Goal: Task Accomplishment & Management: Manage account settings

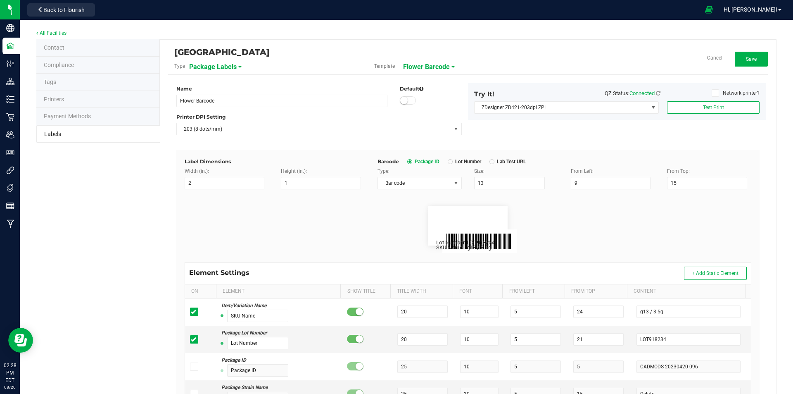
scroll to position [41, 0]
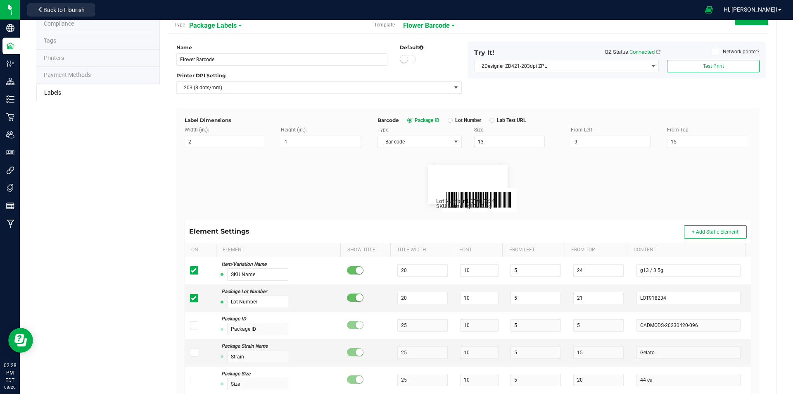
click at [337, 198] on flourish-label-viewer "SKU Name g13 / 3.5g Lot Number LOT918234" at bounding box center [468, 184] width 567 height 40
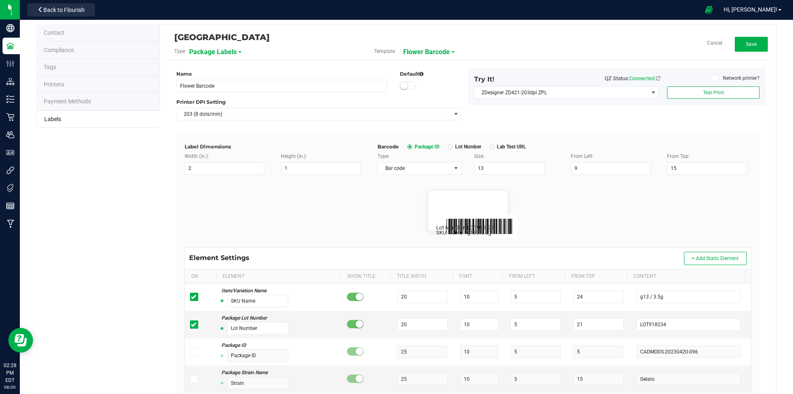
scroll to position [0, 0]
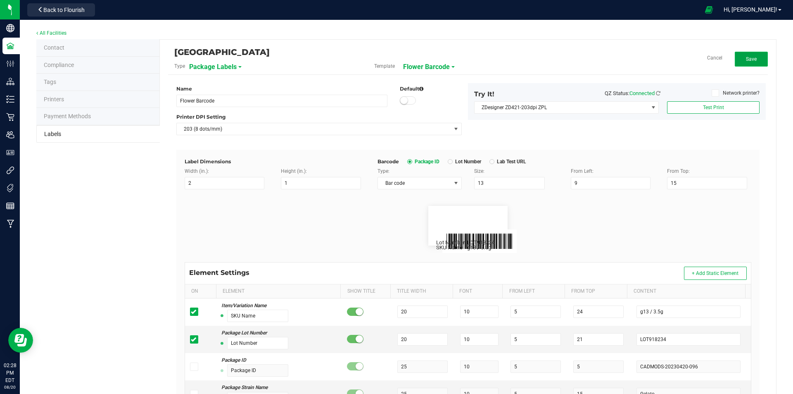
click at [748, 52] on button "Save" at bounding box center [751, 59] width 33 height 15
click at [747, 60] on span "Edit" at bounding box center [751, 59] width 9 height 6
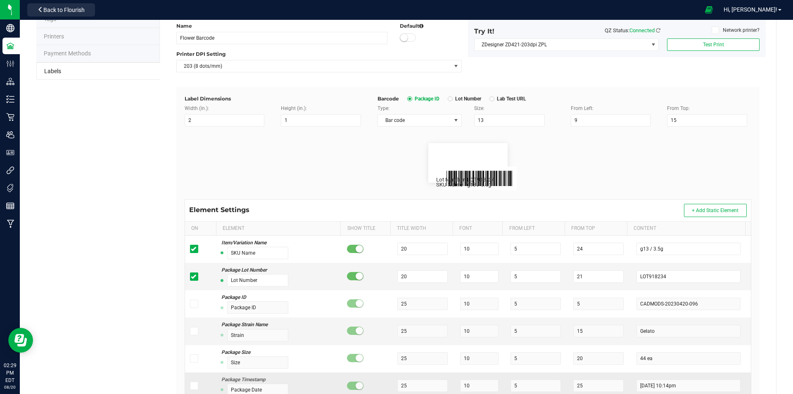
scroll to position [198, 0]
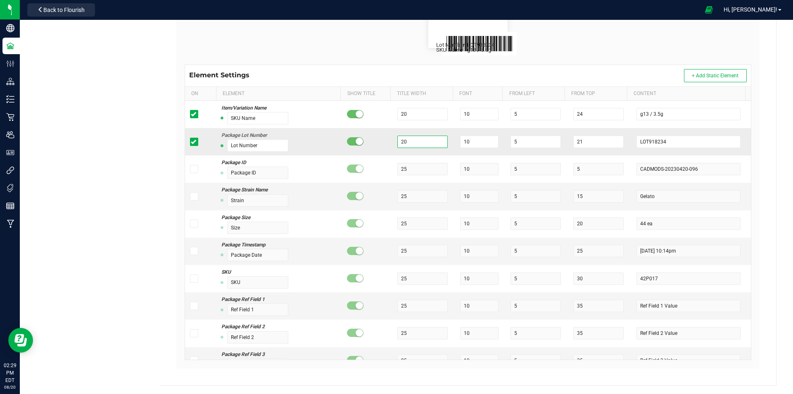
click at [426, 142] on input "20" at bounding box center [423, 142] width 50 height 12
type input "2"
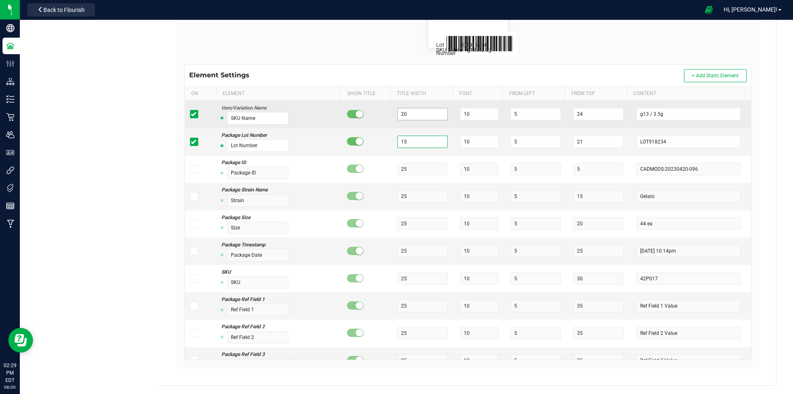
type input "15"
click at [411, 108] on input "20" at bounding box center [423, 114] width 50 height 12
type input "2"
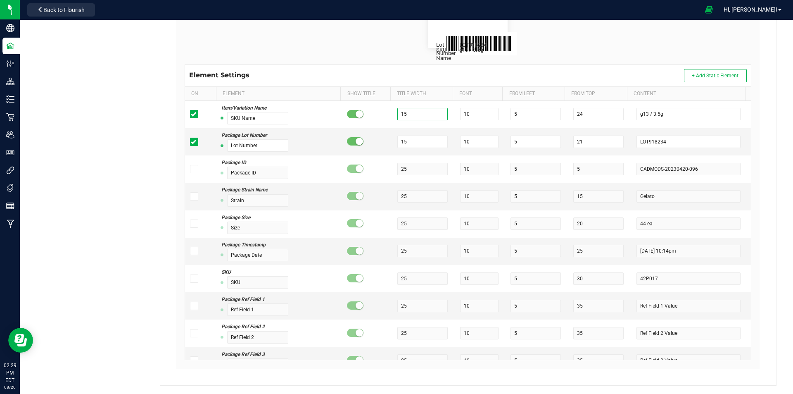
type input "15"
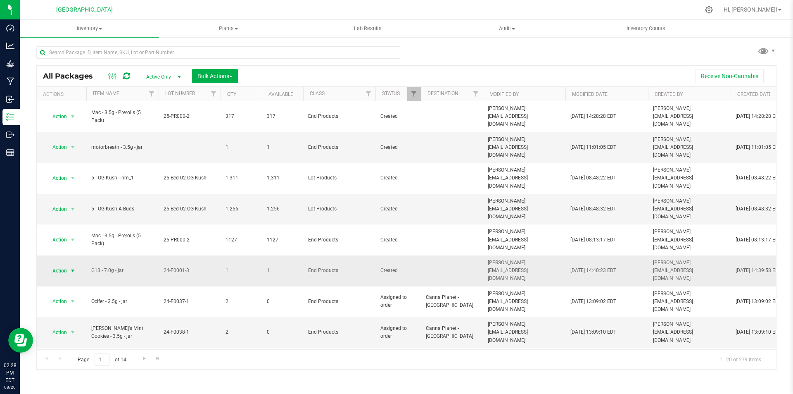
click at [54, 265] on span "Action" at bounding box center [56, 271] width 22 height 12
click at [370, 74] on div "Receive Non-Cannabis" at bounding box center [507, 76] width 526 height 14
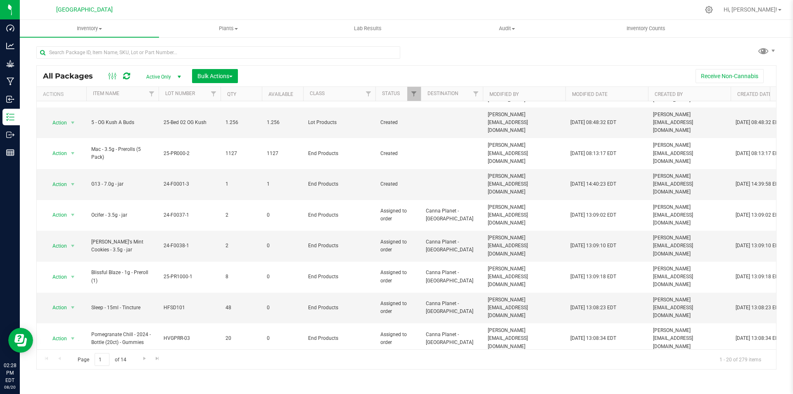
scroll to position [210, 0]
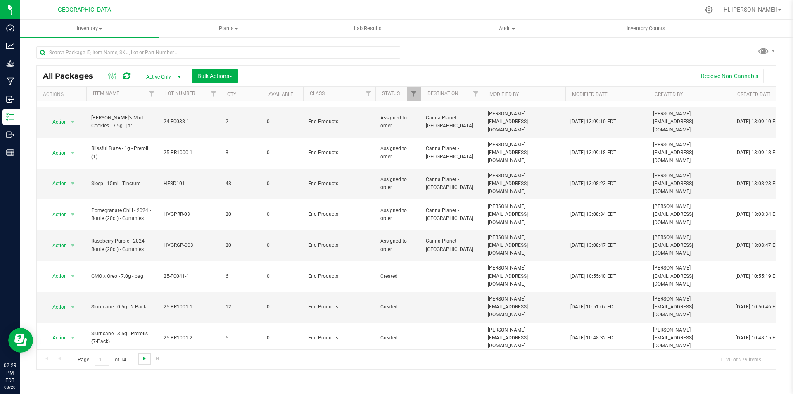
click at [143, 358] on span "Go to the next page" at bounding box center [144, 358] width 7 height 7
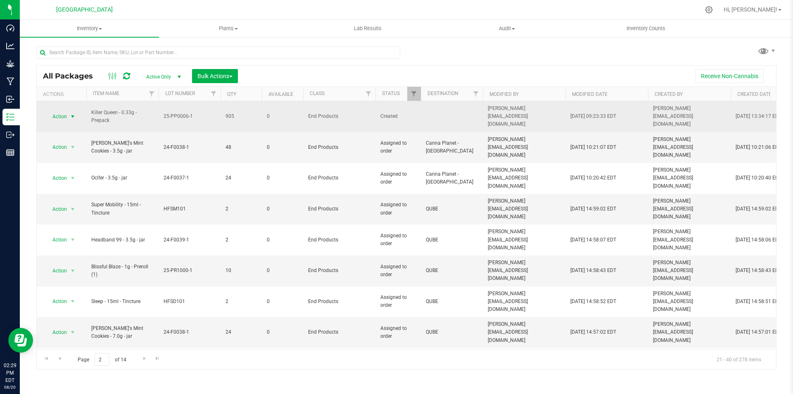
click at [66, 118] on span "Action" at bounding box center [56, 117] width 22 height 12
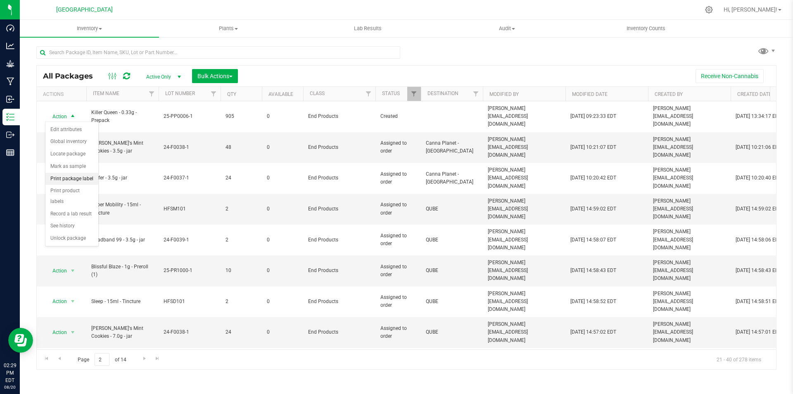
click at [80, 177] on li "Print package label" at bounding box center [71, 179] width 53 height 12
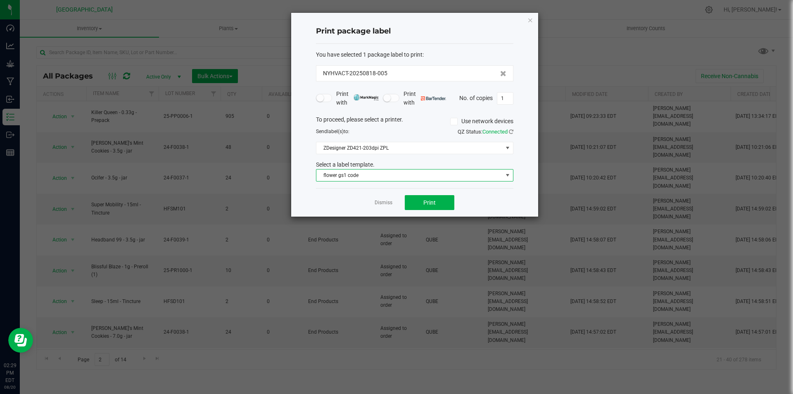
click at [412, 174] on span "flower gs1 code" at bounding box center [410, 175] width 186 height 12
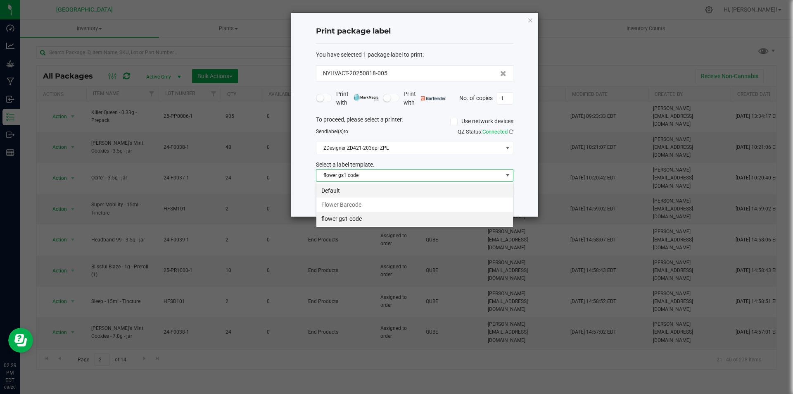
scroll to position [12, 198]
click at [371, 205] on li "Flower Barcode" at bounding box center [415, 205] width 197 height 14
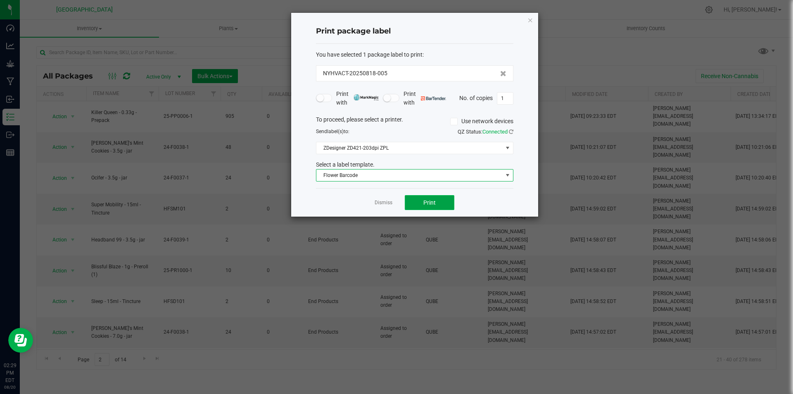
click at [433, 202] on span "Print" at bounding box center [430, 202] width 12 height 7
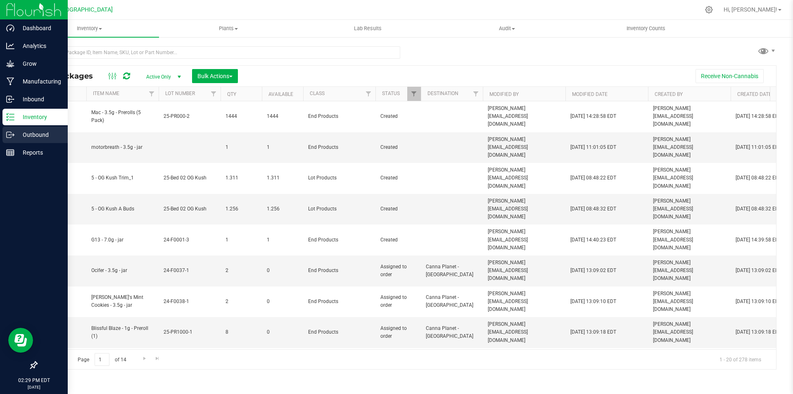
click at [21, 131] on p "Outbound" at bounding box center [39, 135] width 50 height 10
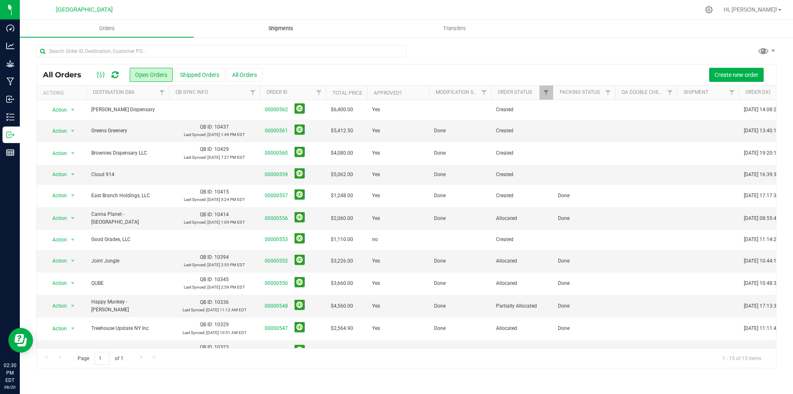
click at [312, 23] on uib-tab-heading "Shipments" at bounding box center [280, 28] width 173 height 17
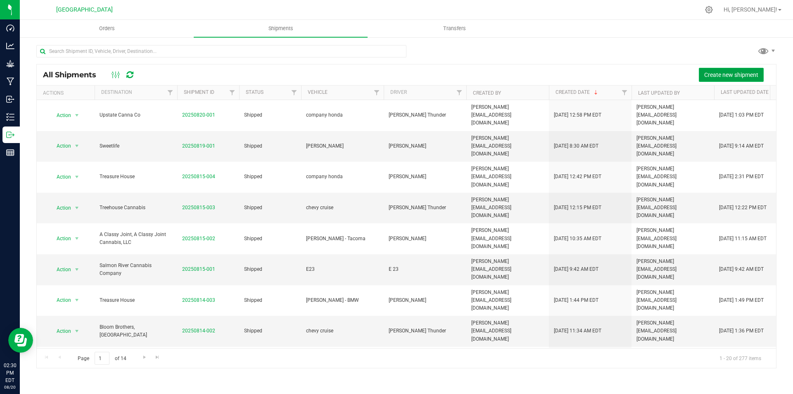
click at [738, 74] on span "Create new shipment" at bounding box center [732, 74] width 54 height 7
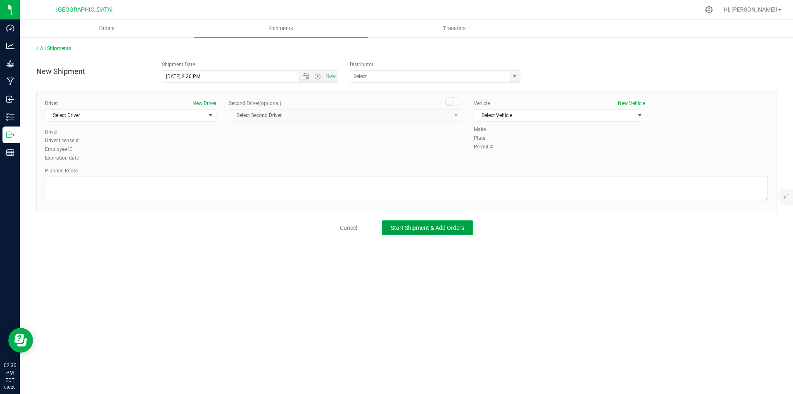
click at [430, 233] on button "Start Shipment & Add Orders" at bounding box center [427, 227] width 91 height 15
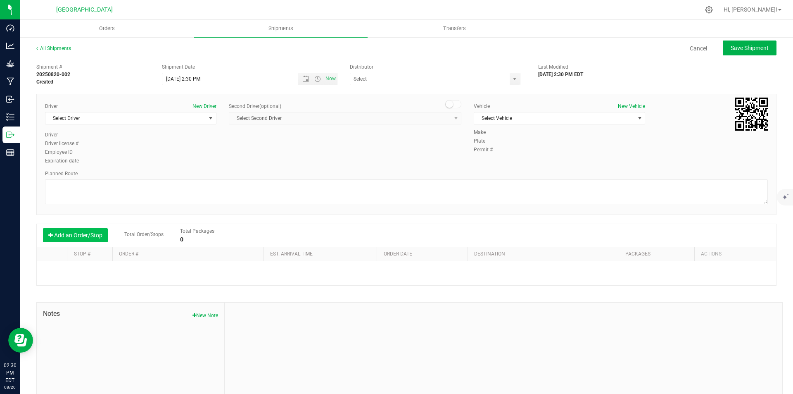
click at [77, 238] on button "Add an Order/Stop" at bounding box center [75, 235] width 65 height 14
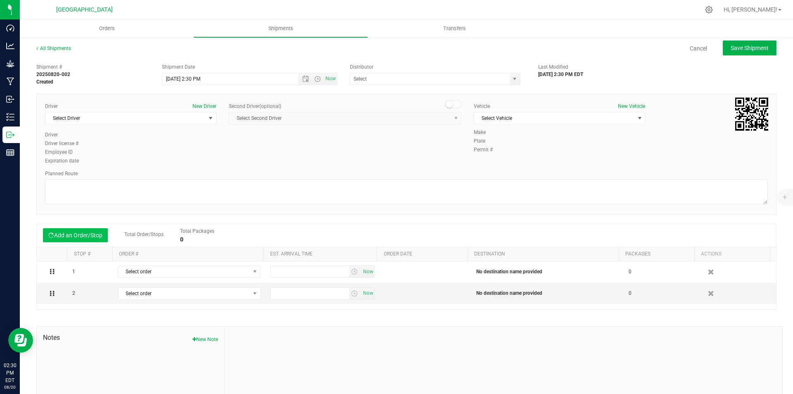
click at [77, 238] on button "Add an Order/Stop" at bounding box center [75, 235] width 65 height 14
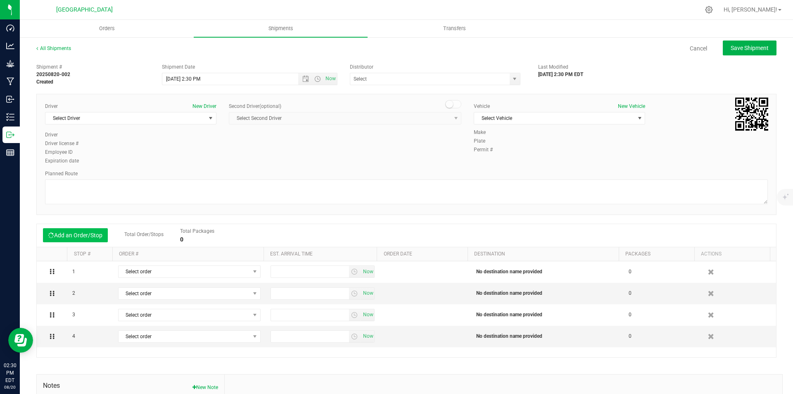
click at [77, 238] on button "Add an Order/Stop" at bounding box center [75, 235] width 65 height 14
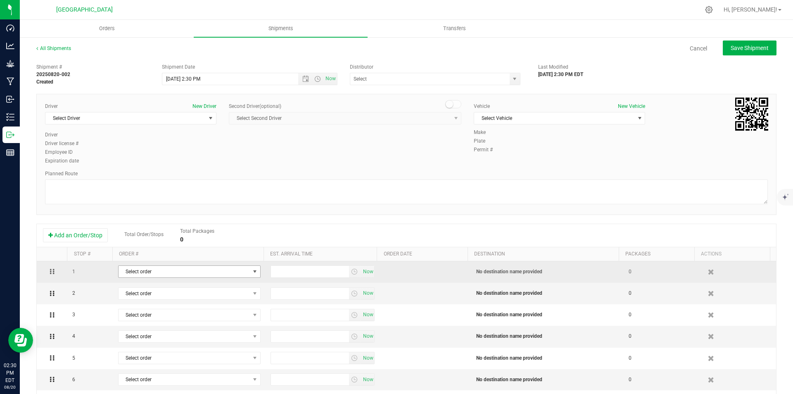
click at [190, 269] on span "Select order" at bounding box center [184, 272] width 131 height 12
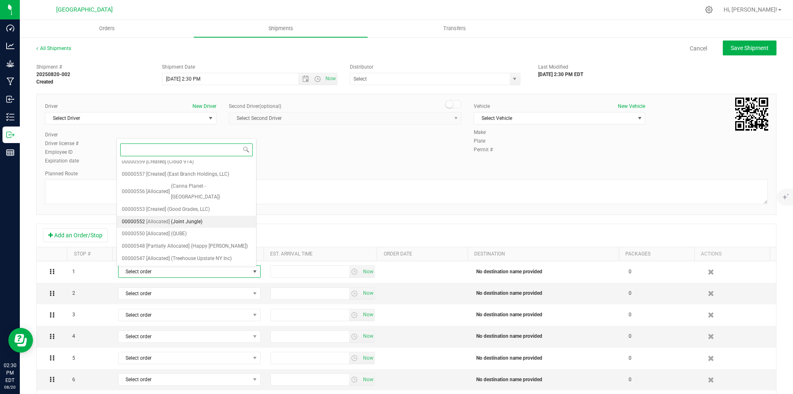
scroll to position [102, 0]
click at [215, 205] on span "(Diamond Tree Dispensary)" at bounding box center [201, 210] width 61 height 11
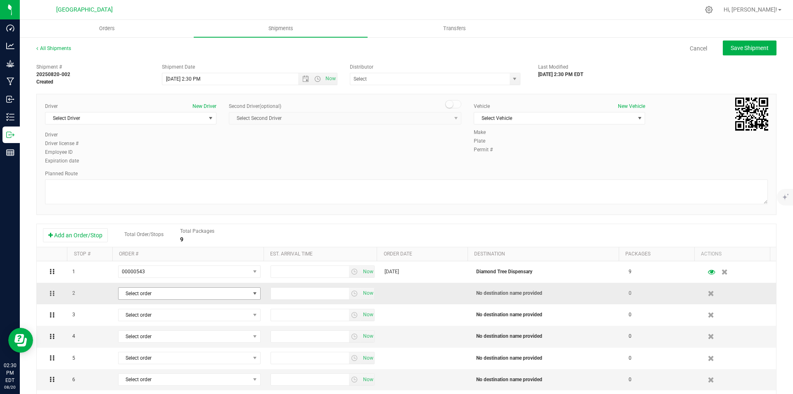
click at [230, 289] on span "Select order" at bounding box center [184, 294] width 131 height 12
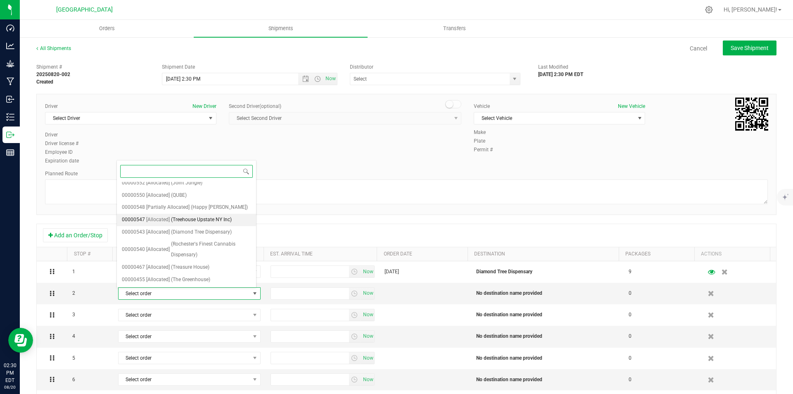
click at [230, 223] on span "(Treehouse Upstate NY Inc)" at bounding box center [201, 219] width 61 height 11
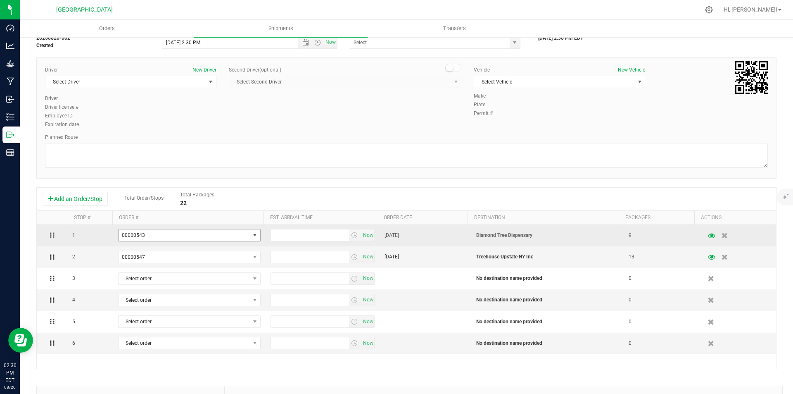
scroll to position [83, 0]
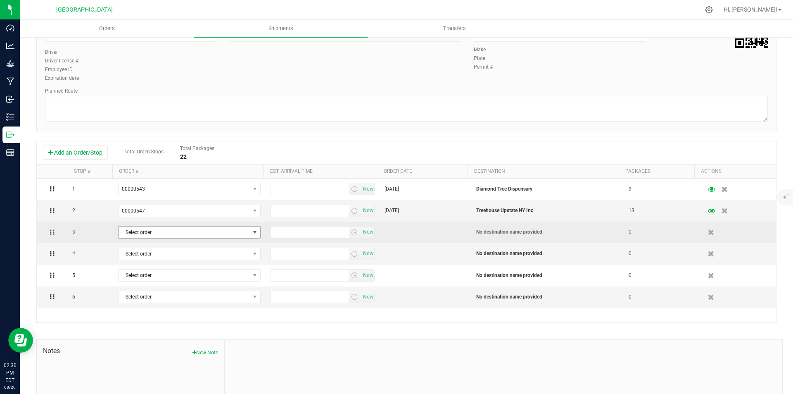
click at [222, 232] on span "Select order" at bounding box center [184, 232] width 131 height 12
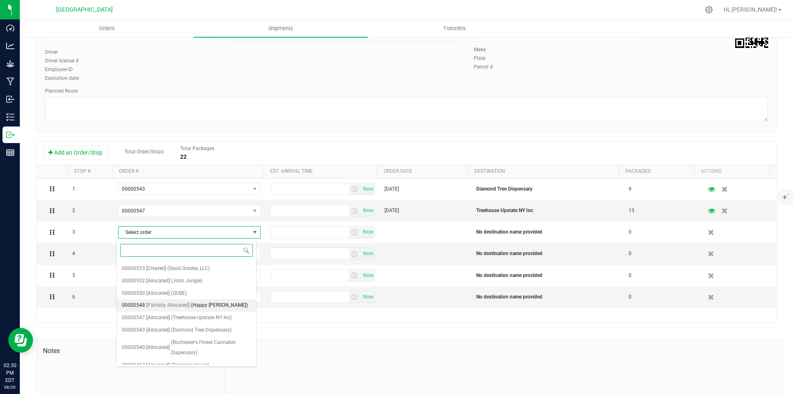
click at [218, 300] on span "(Happy Munkey - Dyckman)" at bounding box center [219, 305] width 57 height 11
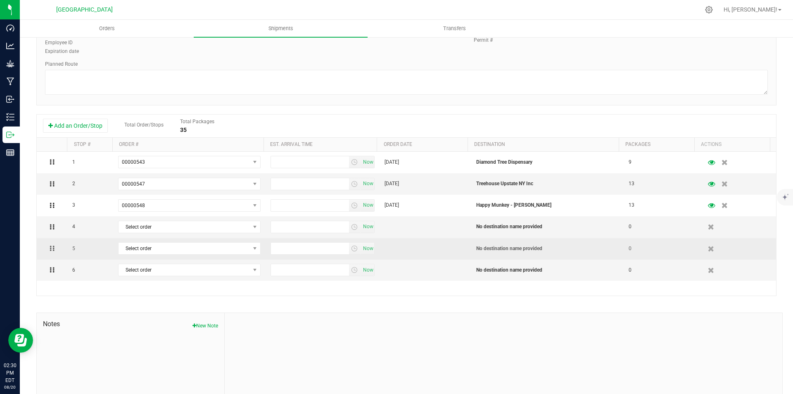
scroll to position [124, 0]
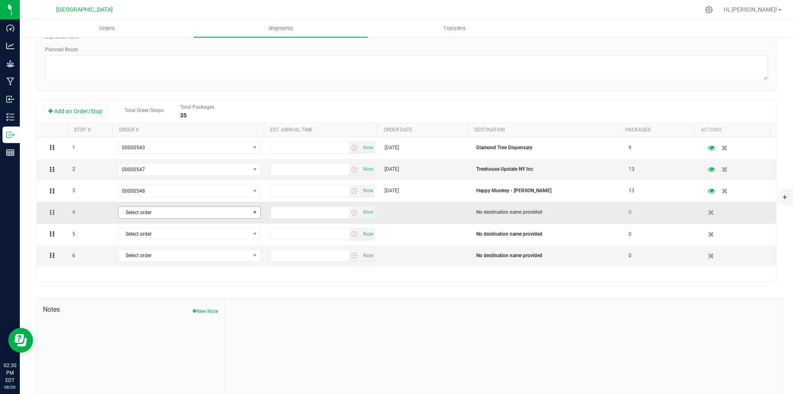
click at [221, 213] on span "Select order" at bounding box center [184, 213] width 131 height 12
click at [228, 208] on span "Select order" at bounding box center [184, 213] width 131 height 12
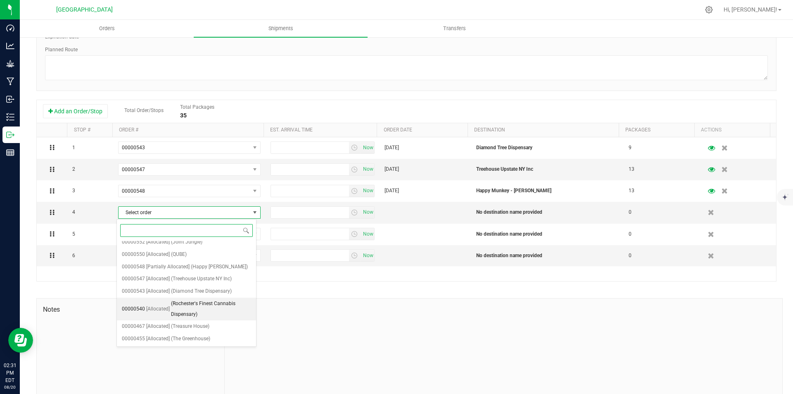
scroll to position [60, 0]
click at [204, 290] on li "00000550 [Allocated] (QUBE)" at bounding box center [186, 296] width 139 height 12
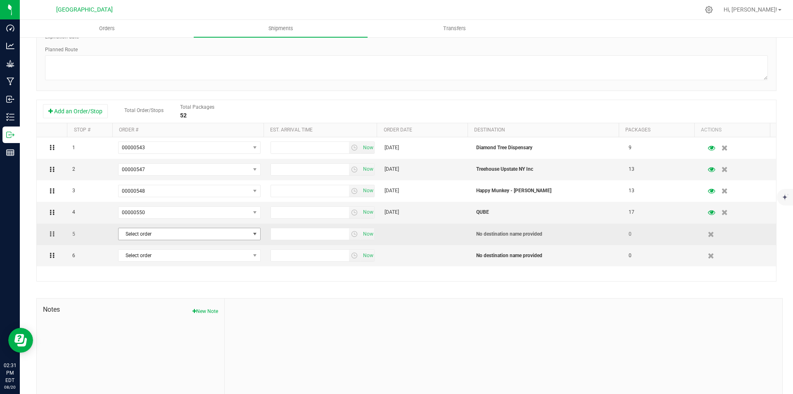
click at [219, 235] on span "Select order" at bounding box center [184, 234] width 131 height 12
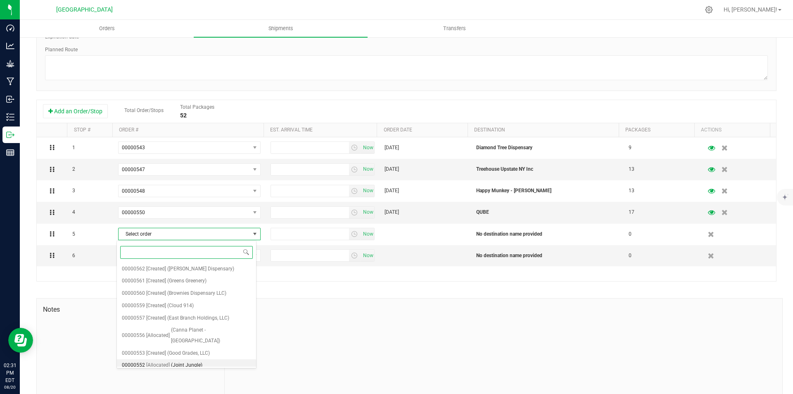
click at [213, 359] on li "00000552 [Allocated] (Joint Jungle)" at bounding box center [186, 365] width 139 height 12
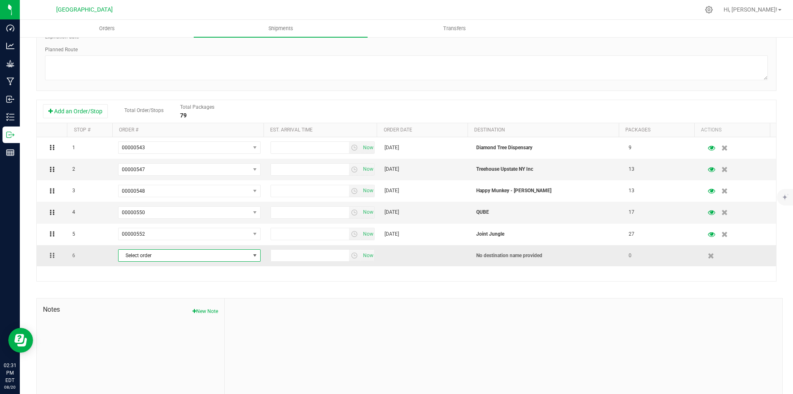
click at [235, 255] on span "Select order" at bounding box center [184, 256] width 131 height 12
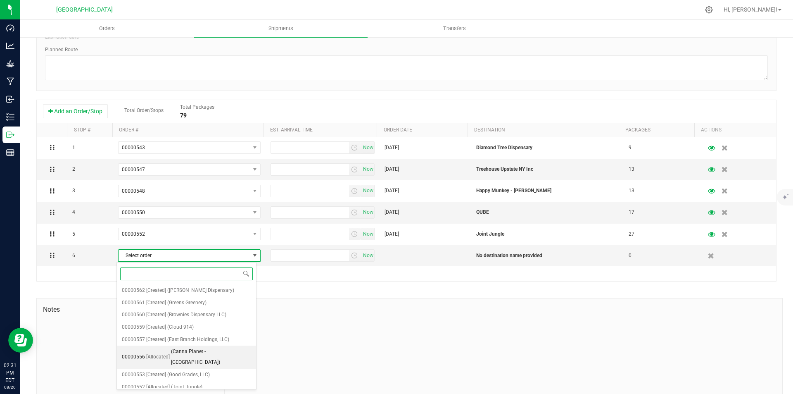
click at [207, 350] on span "(Canna Planet - Monticello)" at bounding box center [211, 356] width 80 height 21
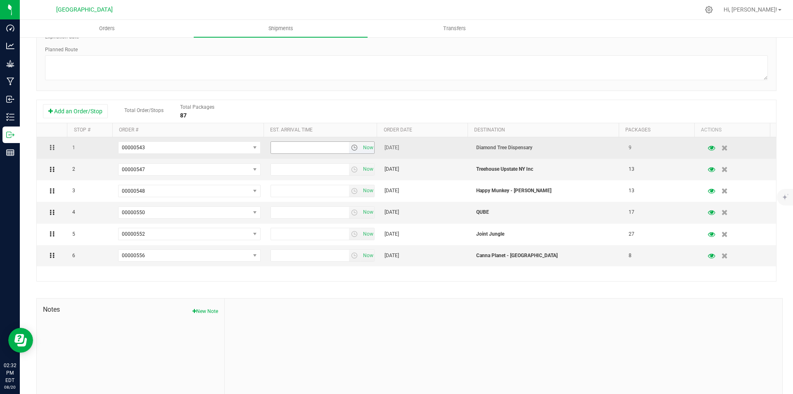
click at [351, 146] on span "select" at bounding box center [354, 147] width 7 height 7
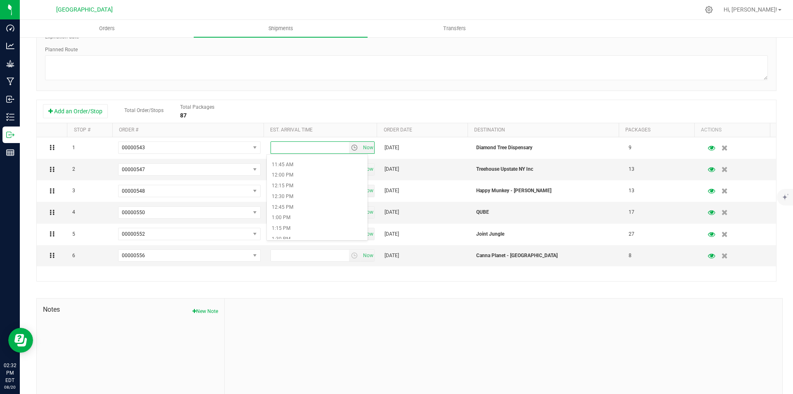
scroll to position [744, 0]
click at [313, 196] on li "6:15 PM" at bounding box center [317, 193] width 101 height 11
click at [352, 168] on span "select" at bounding box center [354, 169] width 7 height 7
click at [300, 219] on li "5:30 PM" at bounding box center [317, 224] width 101 height 11
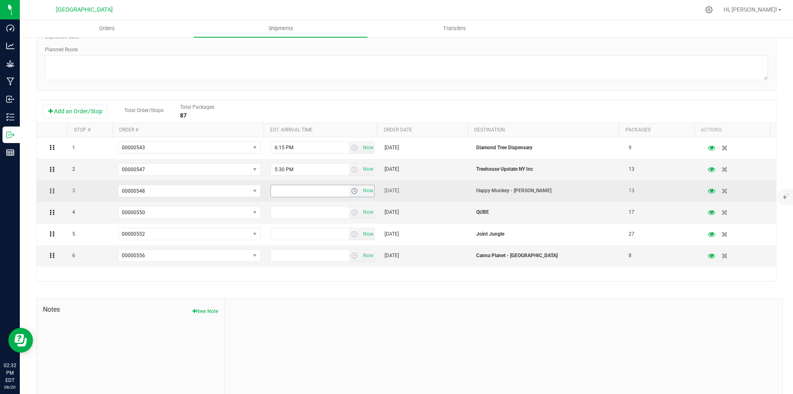
click at [351, 188] on span "select" at bounding box center [354, 191] width 7 height 7
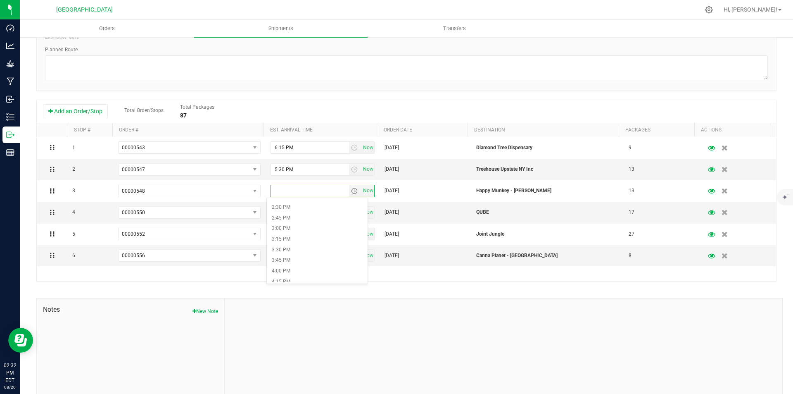
scroll to position [620, 0]
click at [307, 259] on li "3:45 PM" at bounding box center [317, 253] width 101 height 11
click at [351, 213] on span "select" at bounding box center [354, 212] width 7 height 7
click at [320, 278] on li "5:45 PM" at bounding box center [317, 277] width 101 height 11
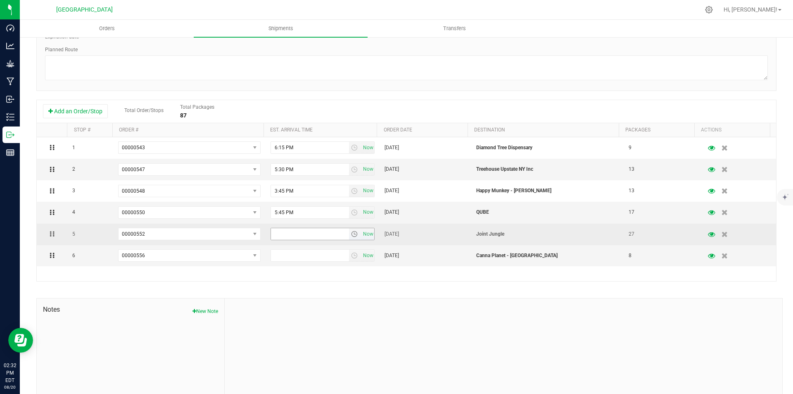
click at [351, 234] on span "select" at bounding box center [354, 234] width 7 height 7
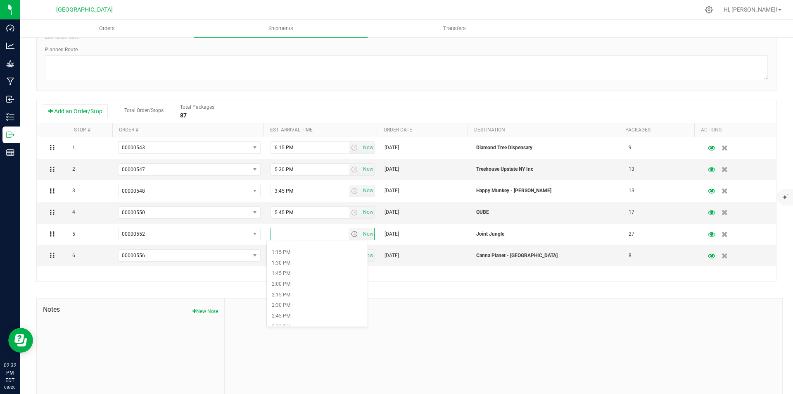
scroll to position [620, 0]
click at [312, 294] on li "3:45 PM" at bounding box center [317, 297] width 101 height 11
click at [353, 257] on span "select" at bounding box center [355, 256] width 12 height 12
click at [317, 298] on li "3:15 PM" at bounding box center [317, 297] width 101 height 11
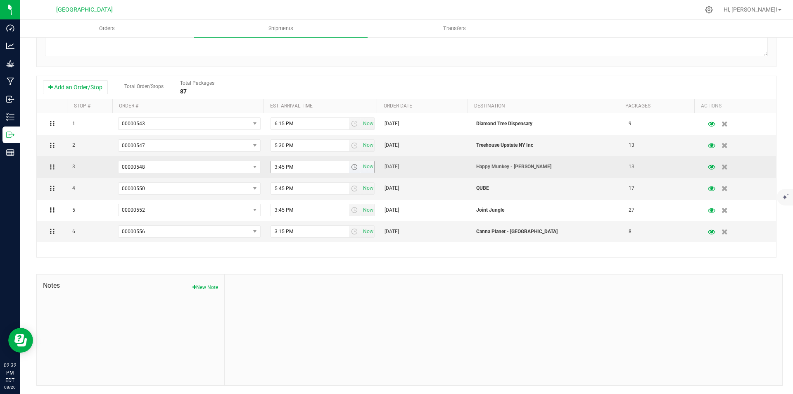
scroll to position [0, 0]
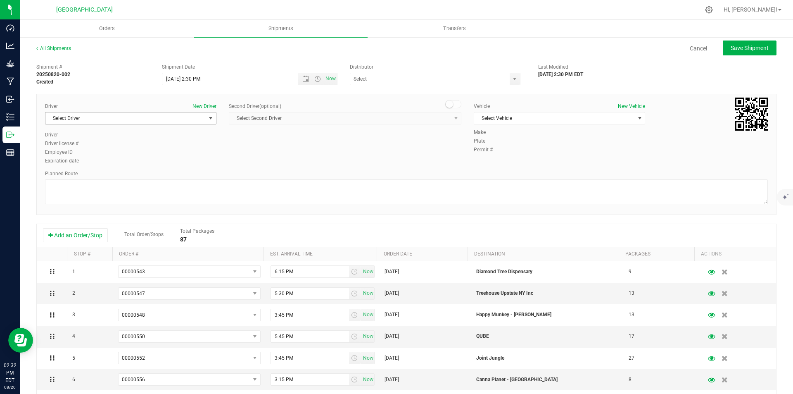
click at [190, 114] on span "Select Driver" at bounding box center [125, 118] width 160 height 12
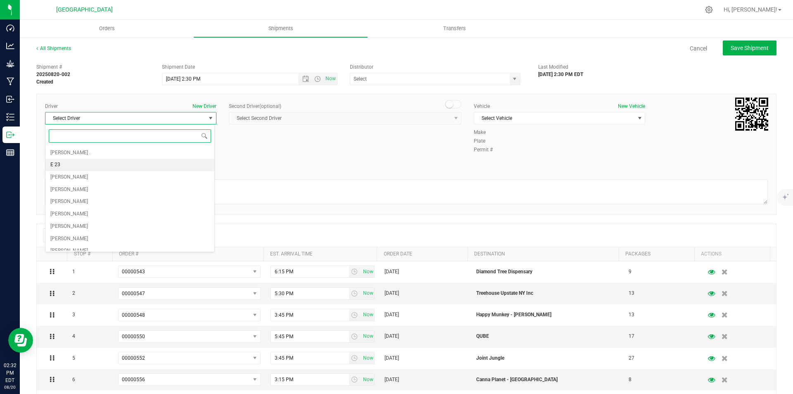
click at [83, 164] on li "E 23" at bounding box center [129, 165] width 169 height 12
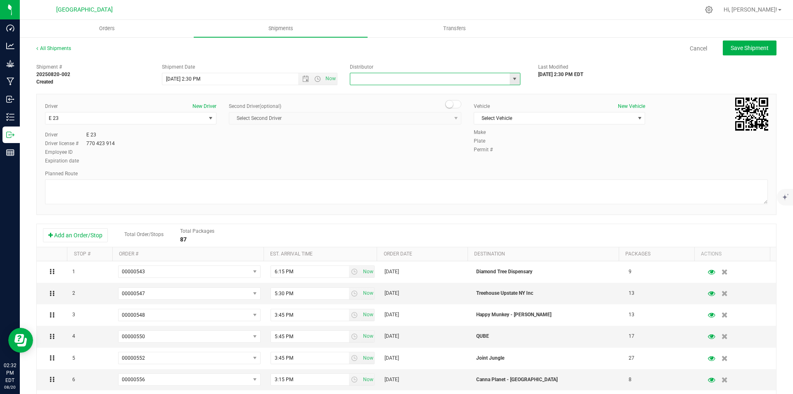
click at [408, 83] on input "text" at bounding box center [427, 79] width 155 height 12
click at [389, 114] on li "High Falls Canna" at bounding box center [432, 118] width 168 height 12
type input "High Falls Canna"
click at [505, 80] on span at bounding box center [507, 79] width 5 height 12
click at [412, 81] on input "text" at bounding box center [427, 79] width 155 height 12
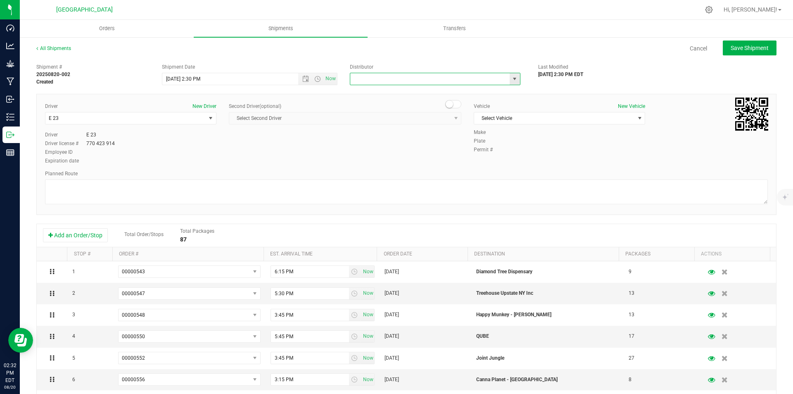
click at [514, 81] on span "select" at bounding box center [515, 79] width 7 height 7
click at [382, 107] on li "Engine 23" at bounding box center [432, 105] width 168 height 12
type input "Engine 23"
click at [525, 114] on span "Select Vehicle" at bounding box center [554, 118] width 160 height 12
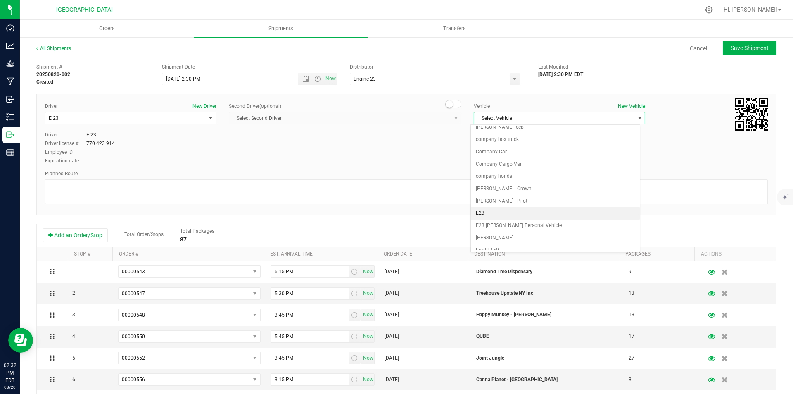
click at [505, 212] on li "E23" at bounding box center [555, 213] width 169 height 12
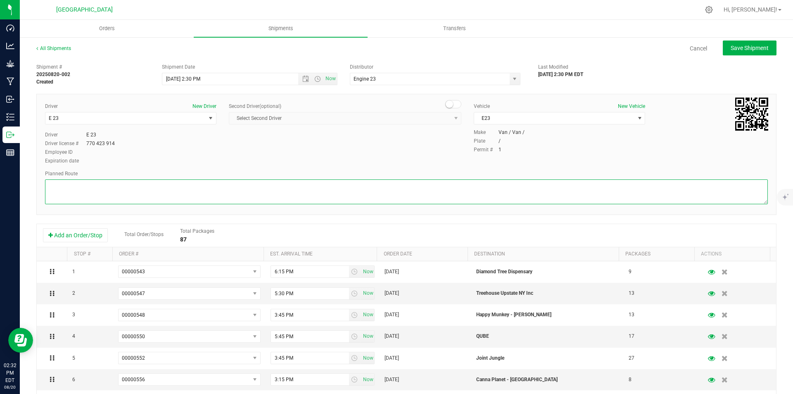
click at [365, 191] on textarea at bounding box center [406, 191] width 723 height 25
type textarea "gps"
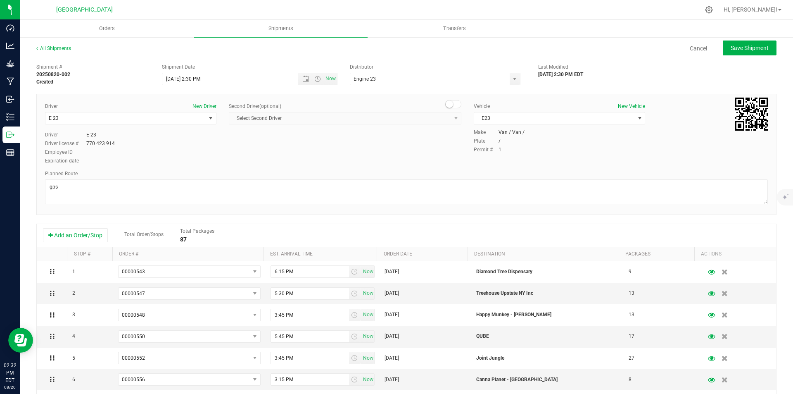
click at [365, 156] on div "Driver New Driver E 23 Select Driver Addie . E 23 Matt Brewer Remmington Budd M…" at bounding box center [407, 133] width 736 height 63
click at [758, 50] on span "Save Shipment" at bounding box center [750, 48] width 38 height 7
type input "8/20/2025 6:30 PM"
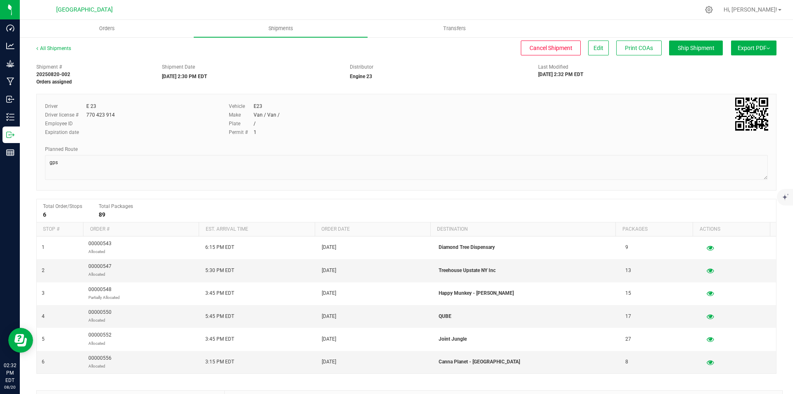
click at [754, 46] on button "Export PDF" at bounding box center [753, 47] width 45 height 15
click at [750, 90] on div "NY Manifest" at bounding box center [754, 91] width 76 height 6
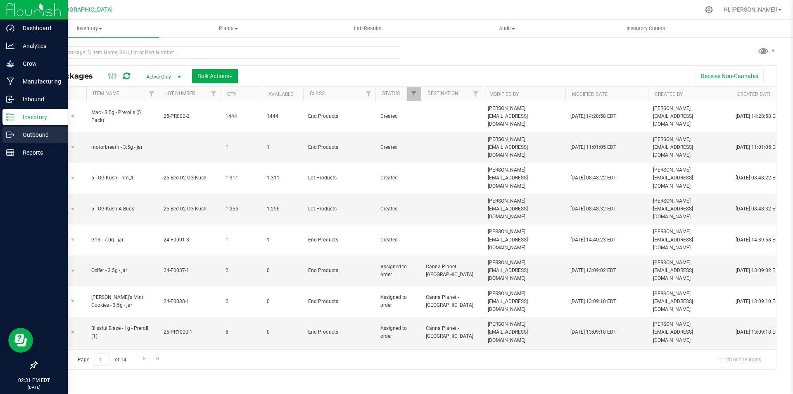
click at [53, 128] on div "Outbound" at bounding box center [34, 134] width 65 height 17
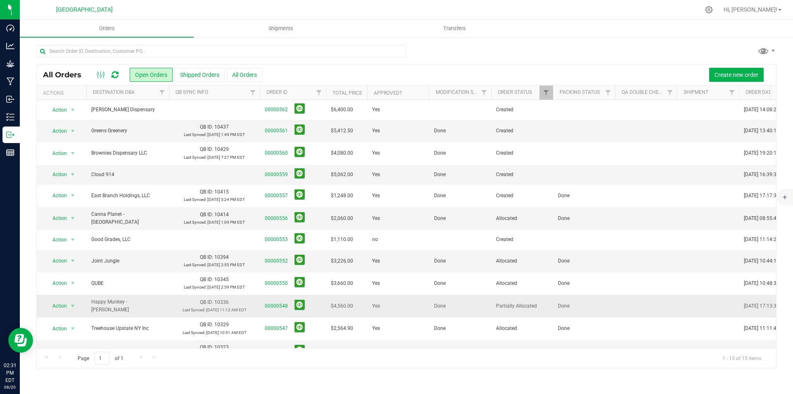
click at [281, 310] on span "00000548" at bounding box center [293, 306] width 56 height 13
click at [281, 303] on link "00000548" at bounding box center [276, 306] width 23 height 8
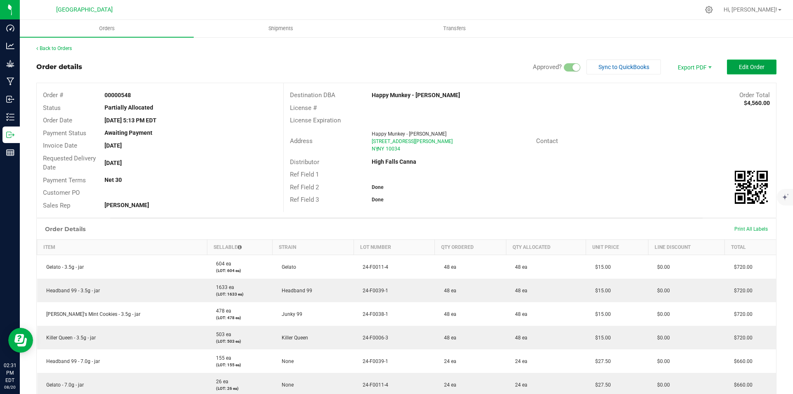
click at [747, 61] on button "Edit Order" at bounding box center [752, 67] width 50 height 15
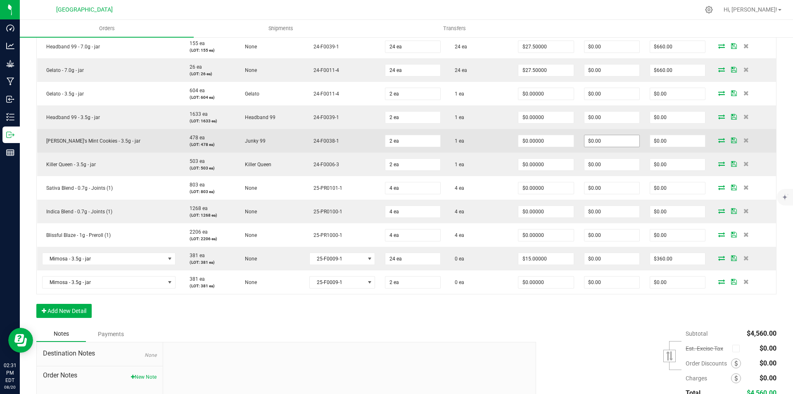
scroll to position [402, 0]
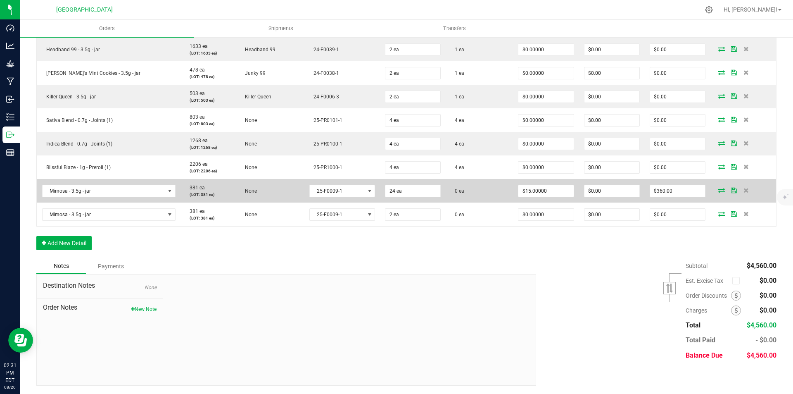
click at [719, 191] on icon at bounding box center [722, 190] width 7 height 5
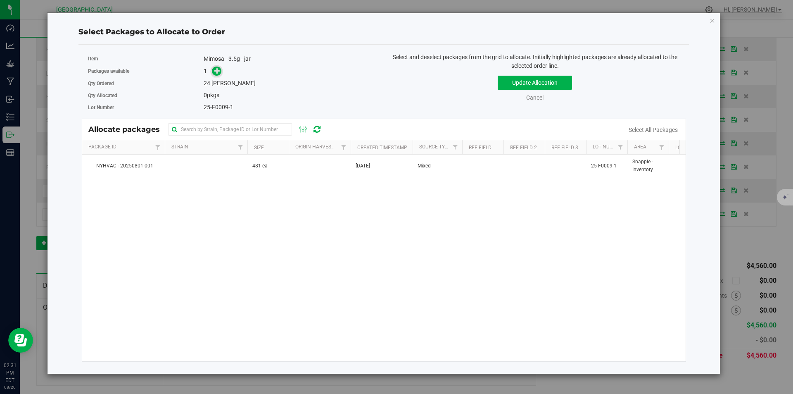
click at [217, 73] on icon at bounding box center [217, 71] width 6 height 6
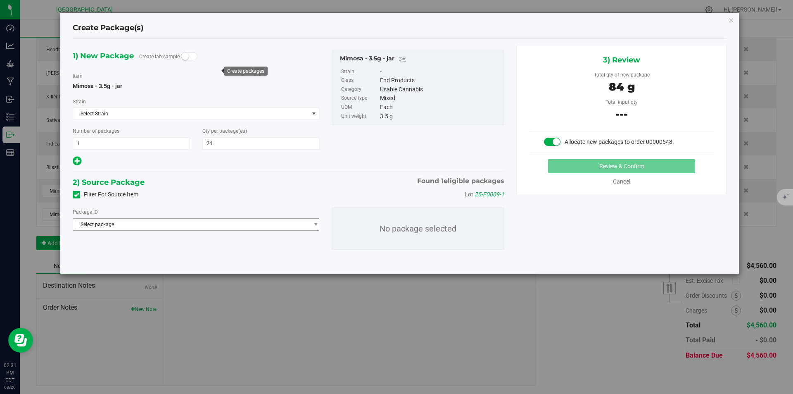
click at [221, 224] on span "Select package" at bounding box center [191, 225] width 236 height 12
click at [176, 260] on span "( Mimosa - 3.5g - jar )" at bounding box center [159, 258] width 47 height 6
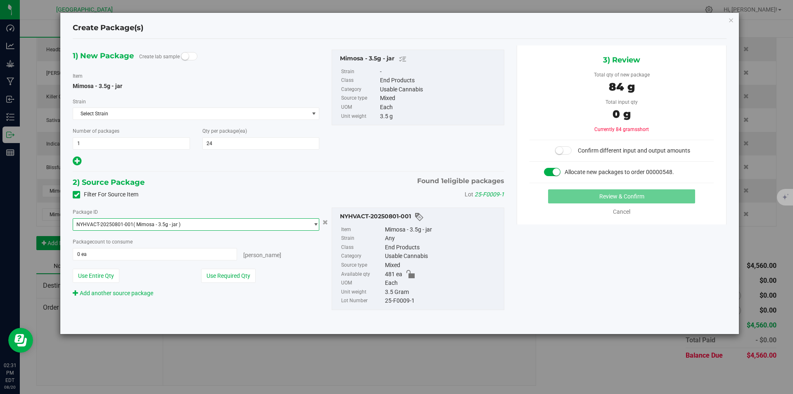
drag, startPoint x: 217, startPoint y: 274, endPoint x: 366, endPoint y: 237, distance: 153.6
click at [219, 274] on button "Use Required Qty" at bounding box center [228, 276] width 55 height 14
type input "24 ea"
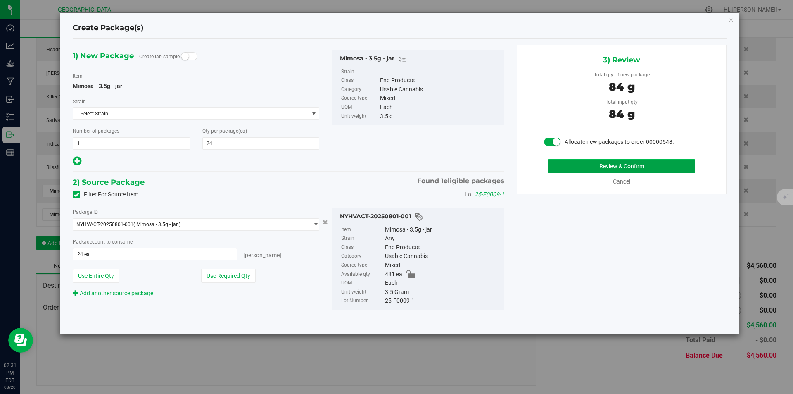
click at [687, 167] on button "Review & Confirm" at bounding box center [621, 166] width 147 height 14
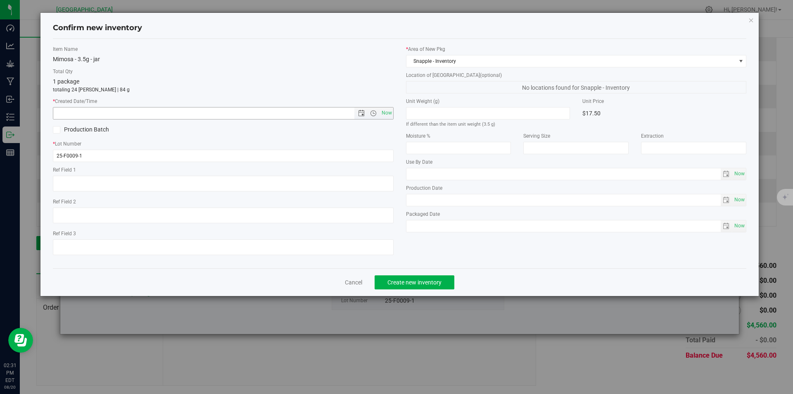
click at [383, 107] on span "Now" at bounding box center [223, 113] width 341 height 12
click at [385, 112] on span "Now" at bounding box center [387, 113] width 14 height 12
type input "[DATE] 2:31 PM"
click at [427, 286] on button "Create new inventory" at bounding box center [415, 282] width 80 height 14
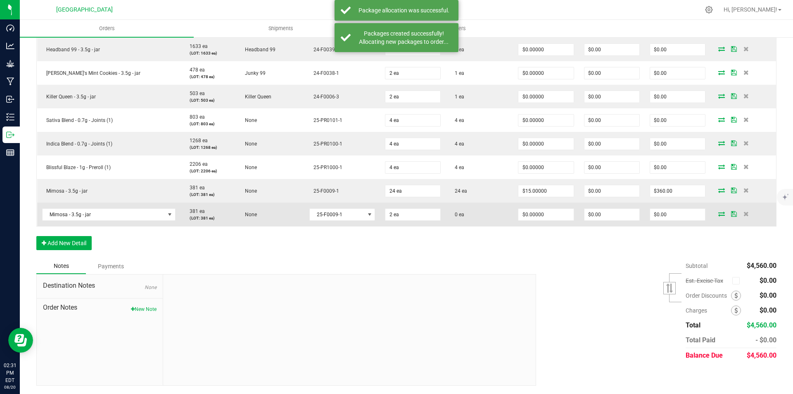
click at [719, 212] on icon at bounding box center [722, 213] width 7 height 5
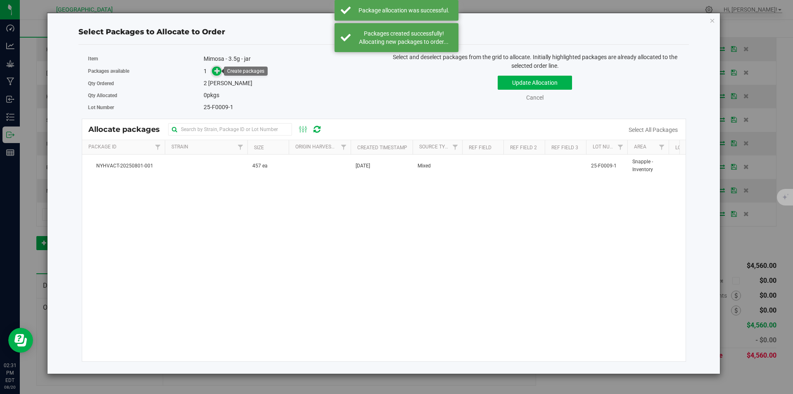
click at [215, 71] on icon at bounding box center [217, 70] width 6 height 6
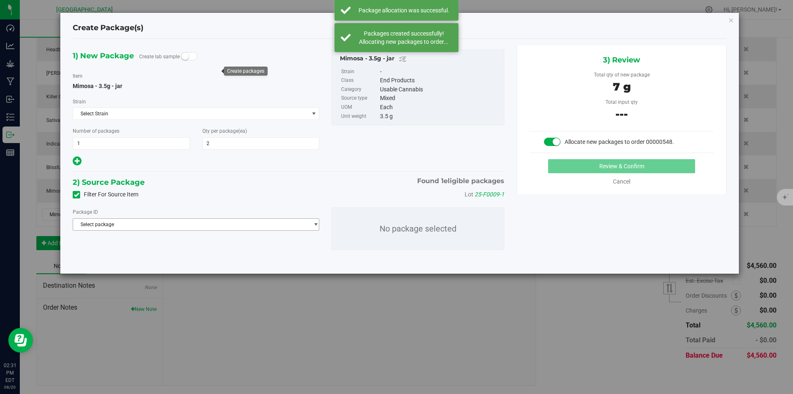
click at [181, 225] on span "Select package" at bounding box center [191, 225] width 236 height 12
click at [152, 260] on span "( Mimosa - 3.5g - jar )" at bounding box center [159, 258] width 47 height 6
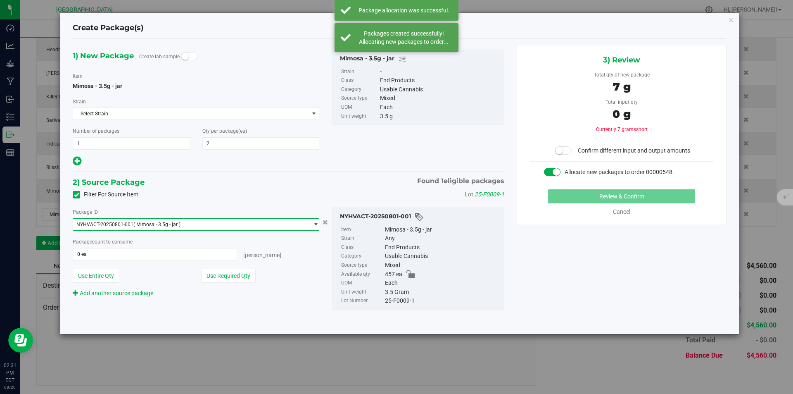
drag, startPoint x: 225, startPoint y: 276, endPoint x: 291, endPoint y: 274, distance: 66.2
click at [225, 276] on button "Use Required Qty" at bounding box center [228, 276] width 55 height 14
type input "2 ea"
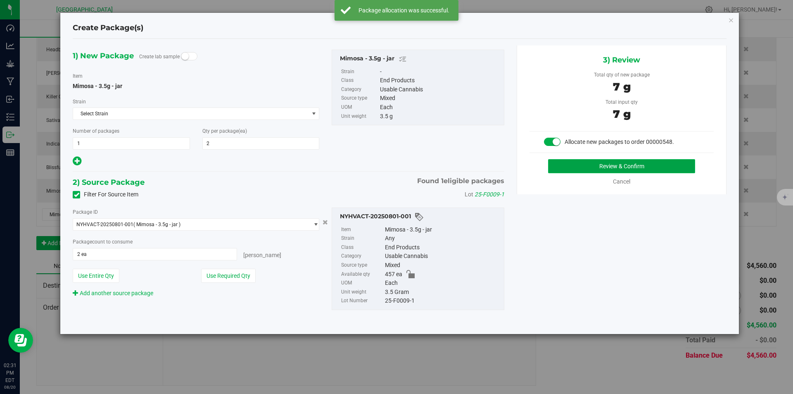
click at [641, 170] on button "Review & Confirm" at bounding box center [621, 166] width 147 height 14
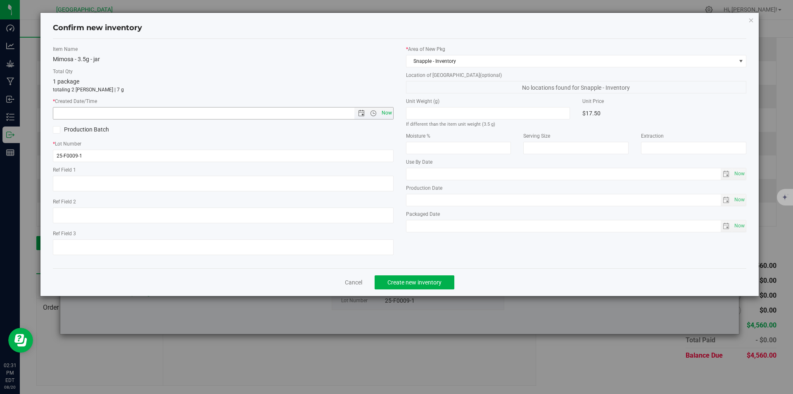
click at [390, 113] on span "Now" at bounding box center [387, 113] width 14 height 12
type input "[DATE] 2:31 PM"
click at [427, 286] on button "Create new inventory" at bounding box center [415, 282] width 80 height 14
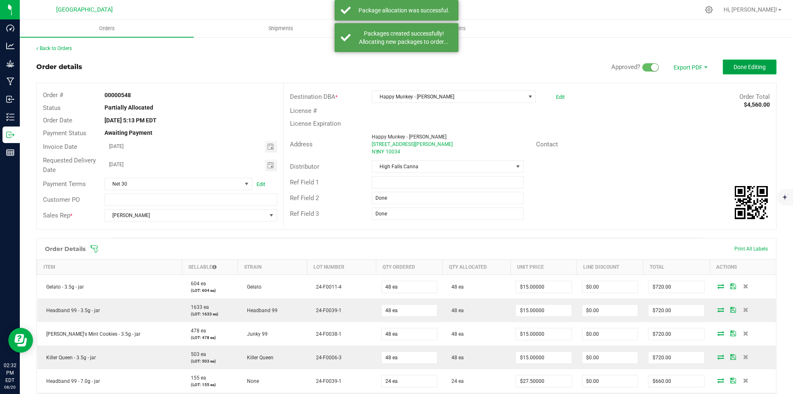
click at [734, 67] on span "Done Editing" at bounding box center [750, 67] width 32 height 7
